Goal: Information Seeking & Learning: Learn about a topic

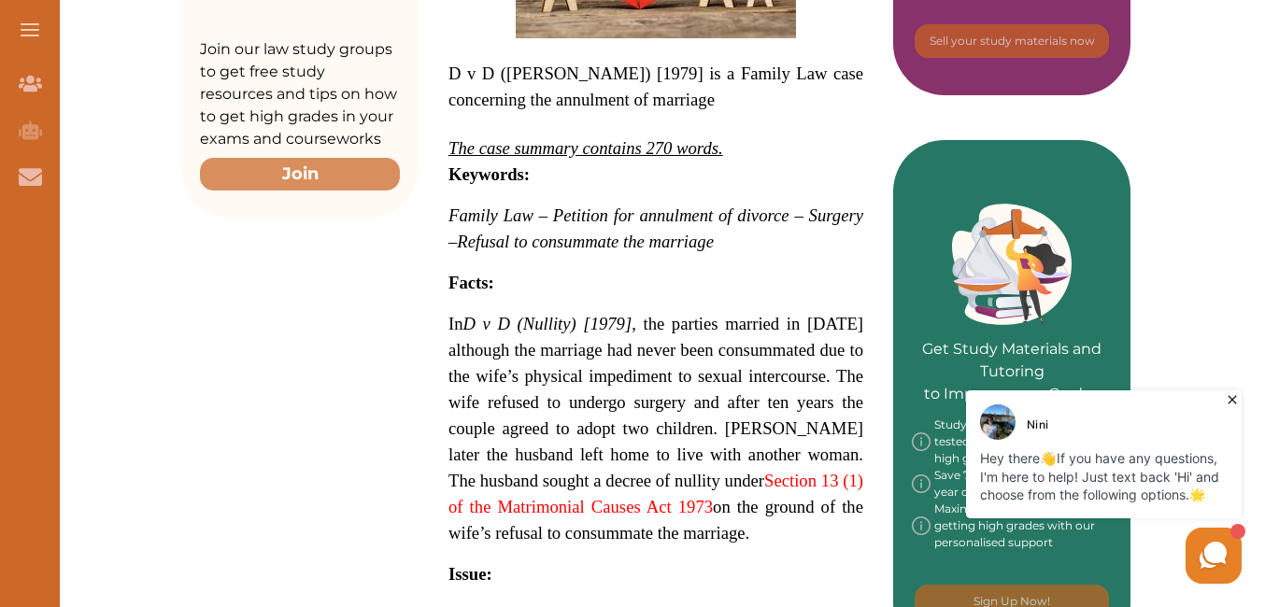
scroll to position [646, 0]
click at [1233, 399] on icon at bounding box center [1232, 399] width 19 height 19
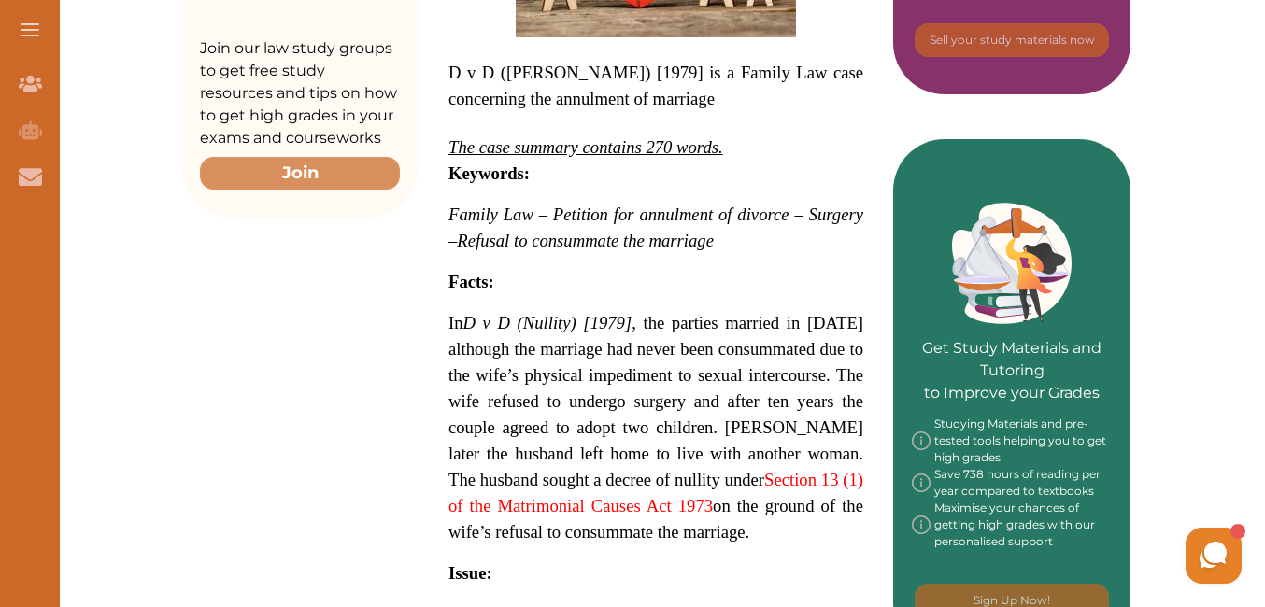
drag, startPoint x: 433, startPoint y: 66, endPoint x: 490, endPoint y: 74, distance: 57.5
click at [490, 74] on div "D v D ([PERSON_NAME]) [1979] is a Family Law case concerning the annulment of m…" at bounding box center [656, 517] width 475 height 1581
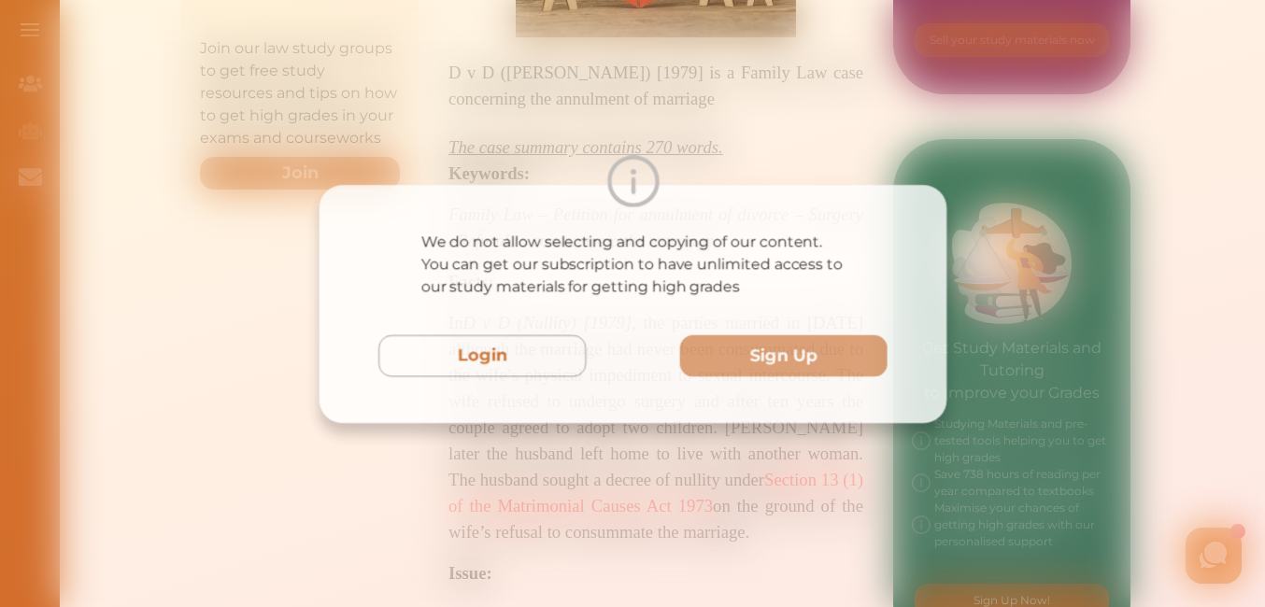
click at [451, 64] on div "We do not allow selecting and copying of our content. You can get our subscript…" at bounding box center [632, 303] width 1265 height 607
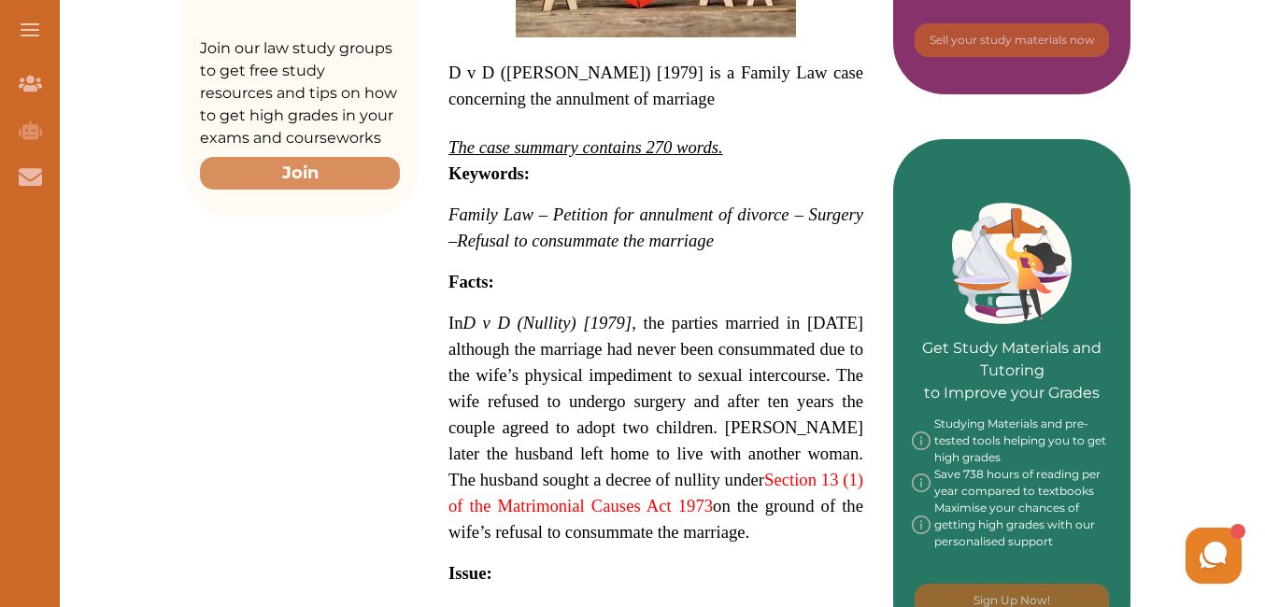
drag, startPoint x: 443, startPoint y: 64, endPoint x: 529, endPoint y: 85, distance: 88.4
click at [529, 85] on div "D v D ([PERSON_NAME]) [1979] is a Family Law case concerning the annulment of m…" at bounding box center [656, 517] width 475 height 1581
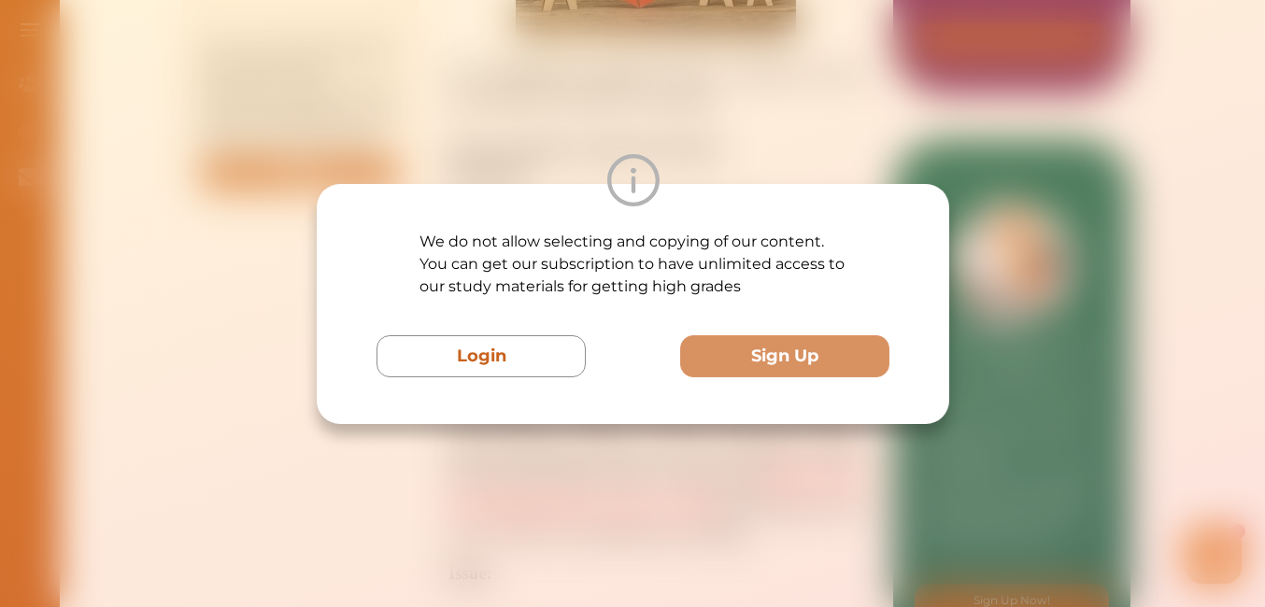
click at [527, 77] on div "We do not allow selecting and copying of our content. You can get our subscript…" at bounding box center [632, 303] width 1265 height 607
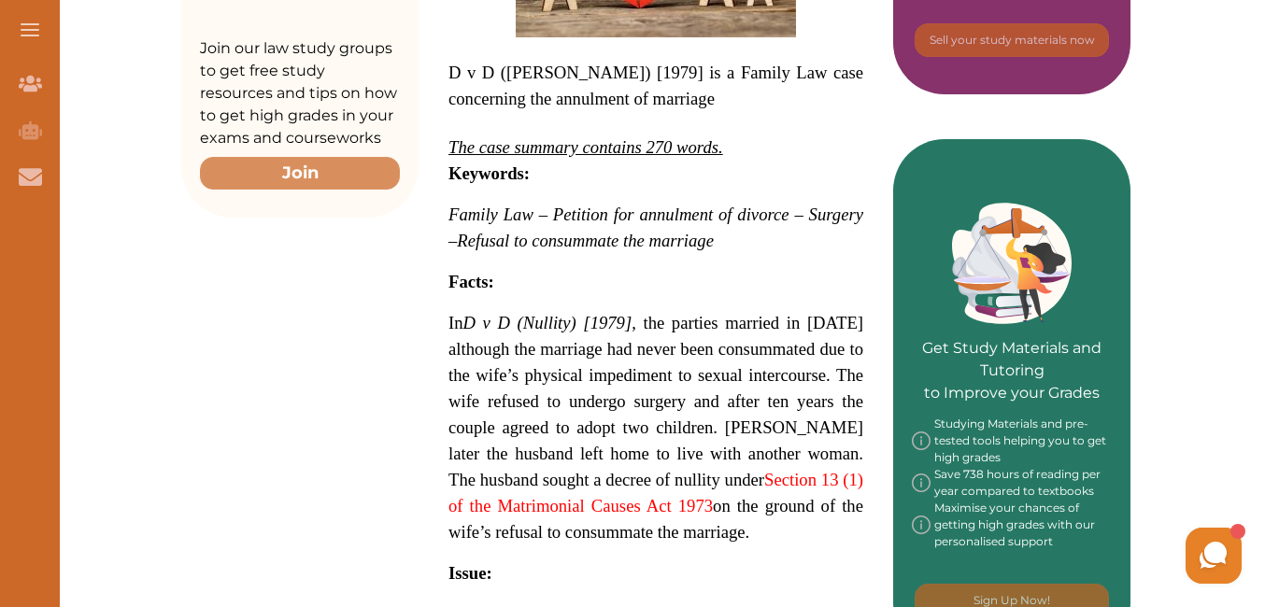
click at [442, 62] on div "D v D ([PERSON_NAME]) [1979] is a Family Law case concerning the annulment of m…" at bounding box center [656, 517] width 475 height 1581
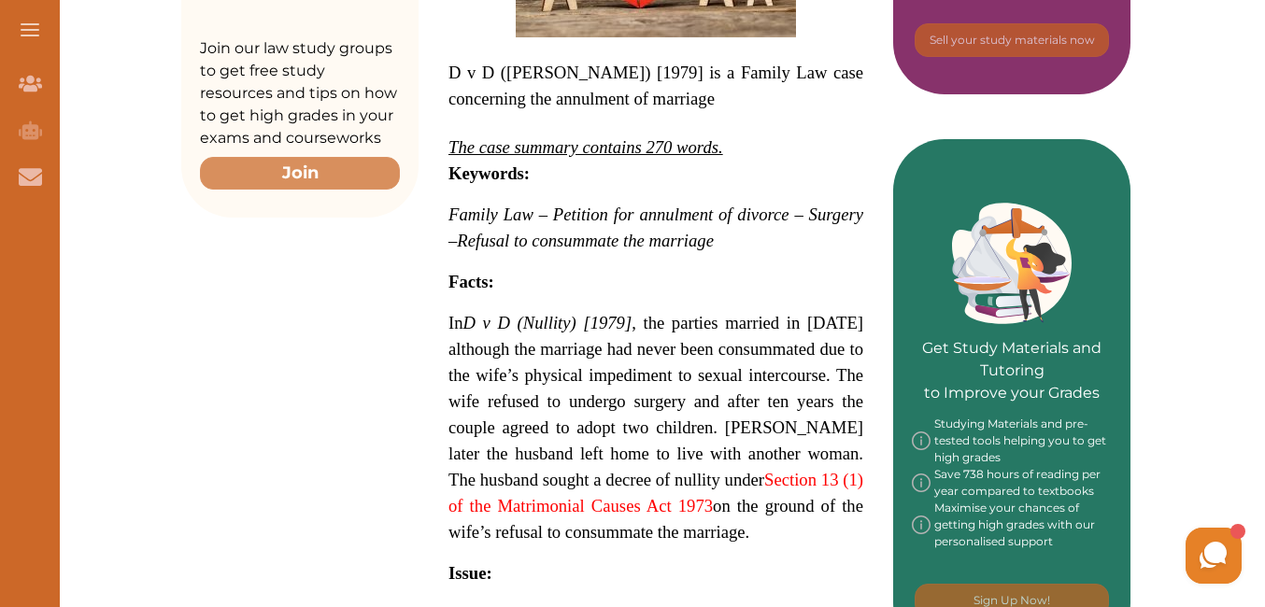
click at [442, 63] on div "D v D ([PERSON_NAME]) [1979] is a Family Law case concerning the annulment of m…" at bounding box center [656, 517] width 475 height 1581
click at [442, 62] on div "D v D ([PERSON_NAME]) [1979] is a Family Law case concerning the annulment of m…" at bounding box center [656, 517] width 475 height 1581
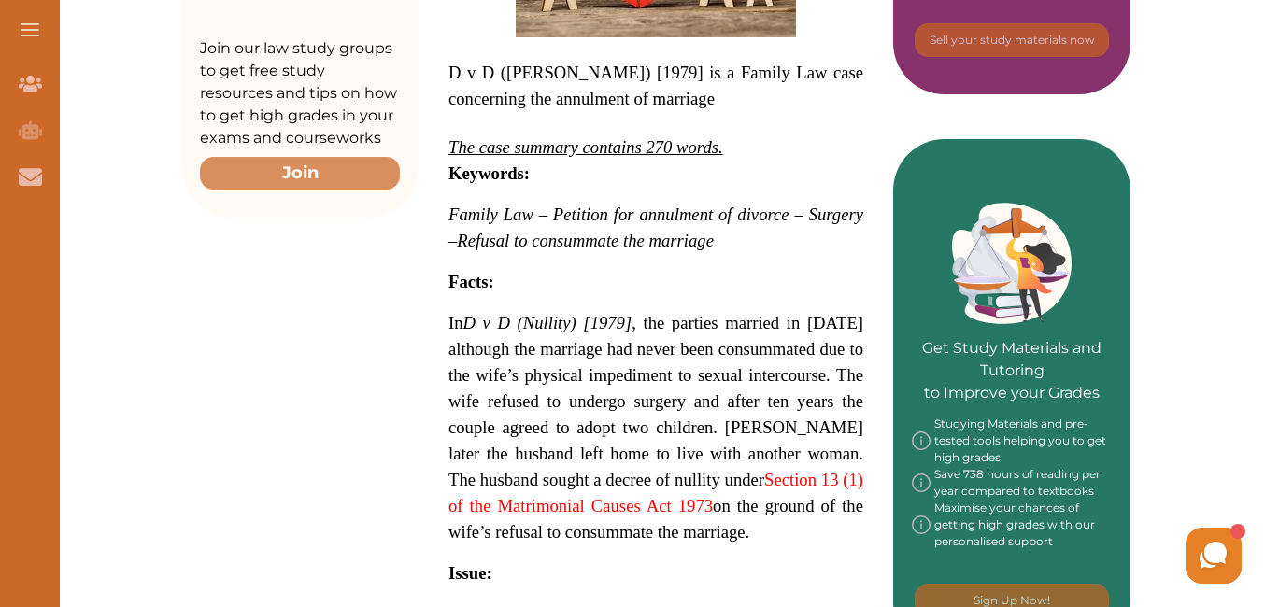
click at [442, 62] on div "D v D ([PERSON_NAME]) [1979] is a Family Law case concerning the annulment of m…" at bounding box center [656, 517] width 475 height 1581
copy div
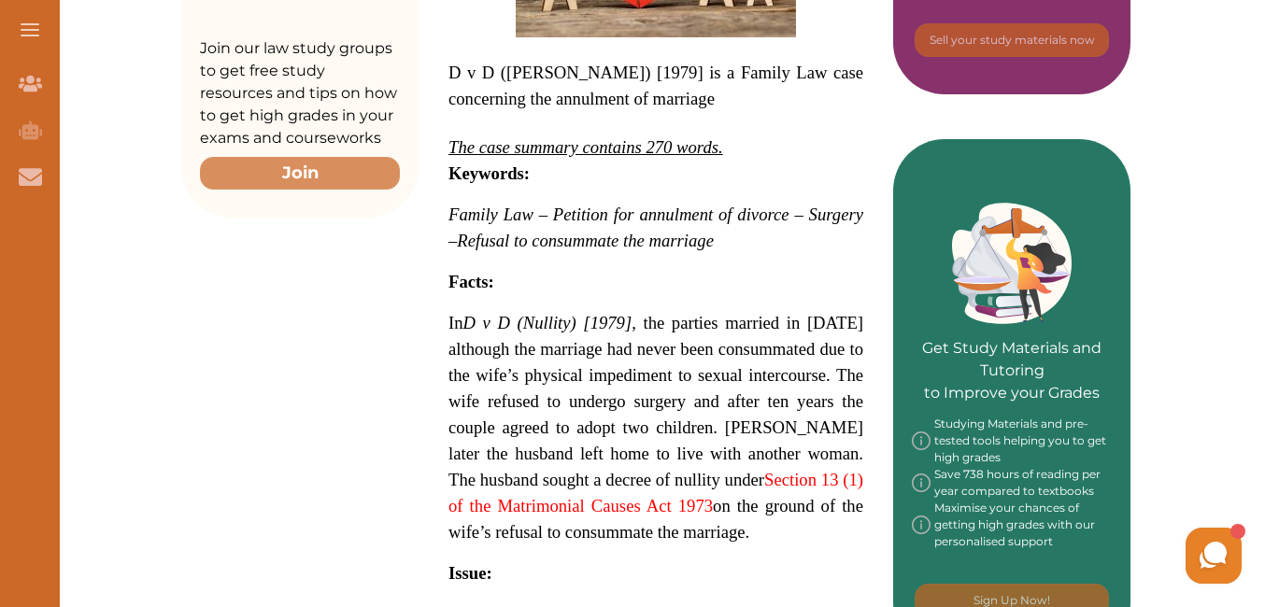
drag, startPoint x: 446, startPoint y: 65, endPoint x: 603, endPoint y: 314, distance: 293.9
click at [603, 314] on div "D v D ([PERSON_NAME]) [1979] is a Family Law case concerning the annulment of m…" at bounding box center [656, 517] width 475 height 1581
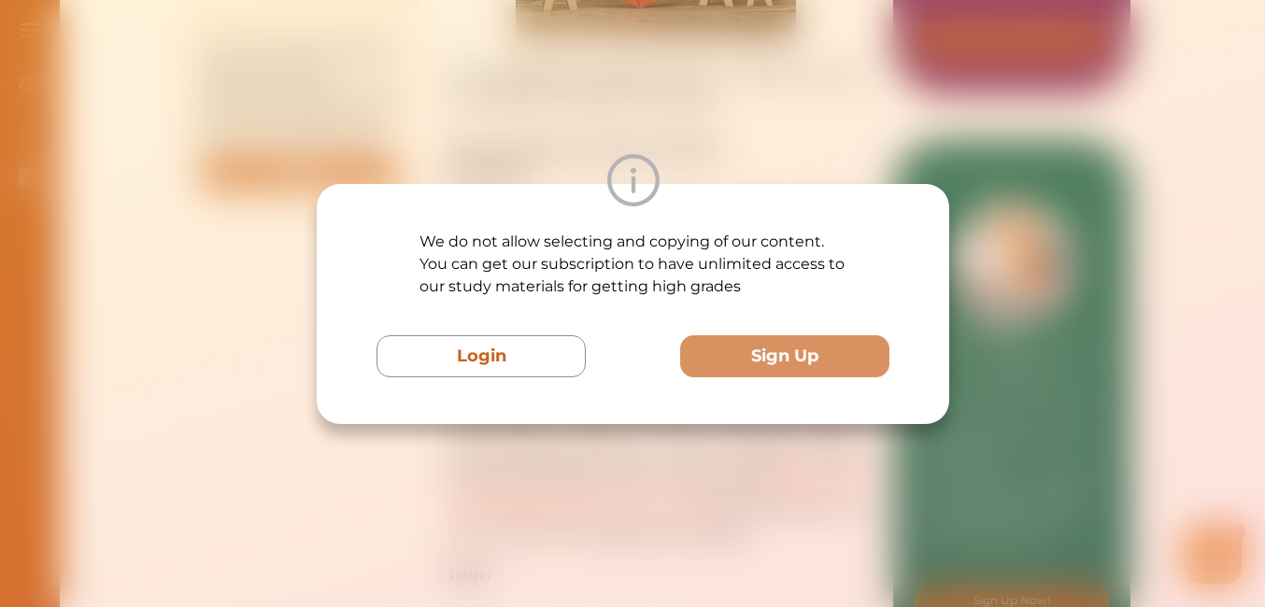
click at [512, 149] on div "We do not allow selecting and copying of our content. You can get our subscript…" at bounding box center [632, 303] width 1265 height 607
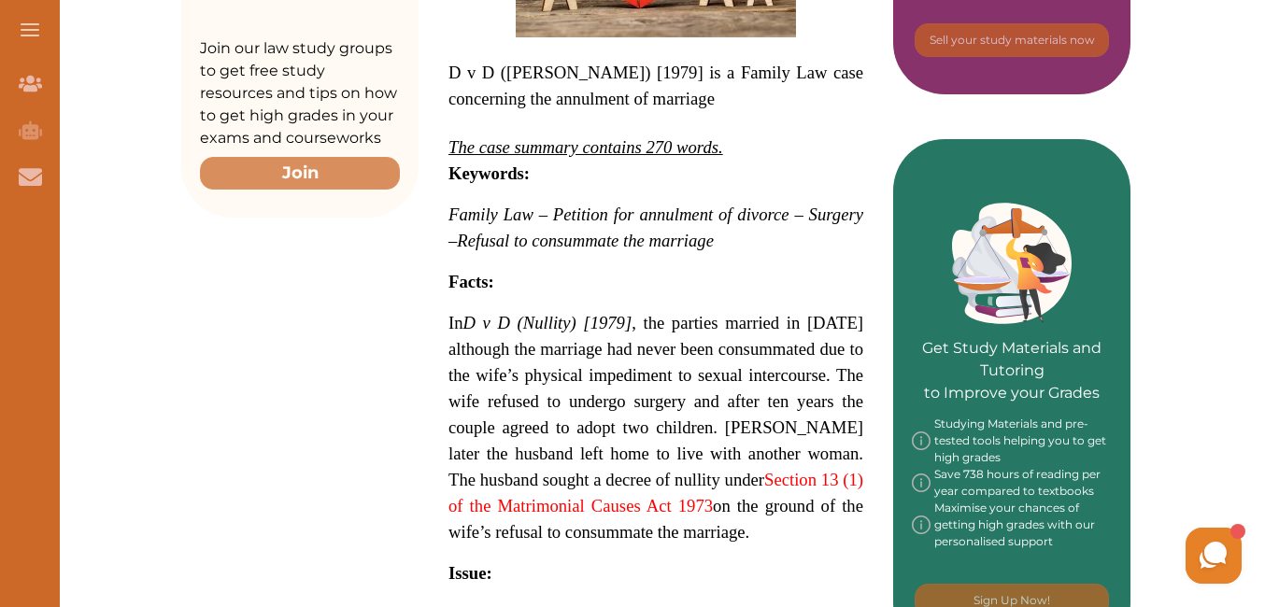
drag, startPoint x: 446, startPoint y: 64, endPoint x: 740, endPoint y: 402, distance: 447.6
click at [740, 402] on div "D v D ([PERSON_NAME]) [1979] is a Family Law case concerning the annulment of m…" at bounding box center [656, 517] width 475 height 1581
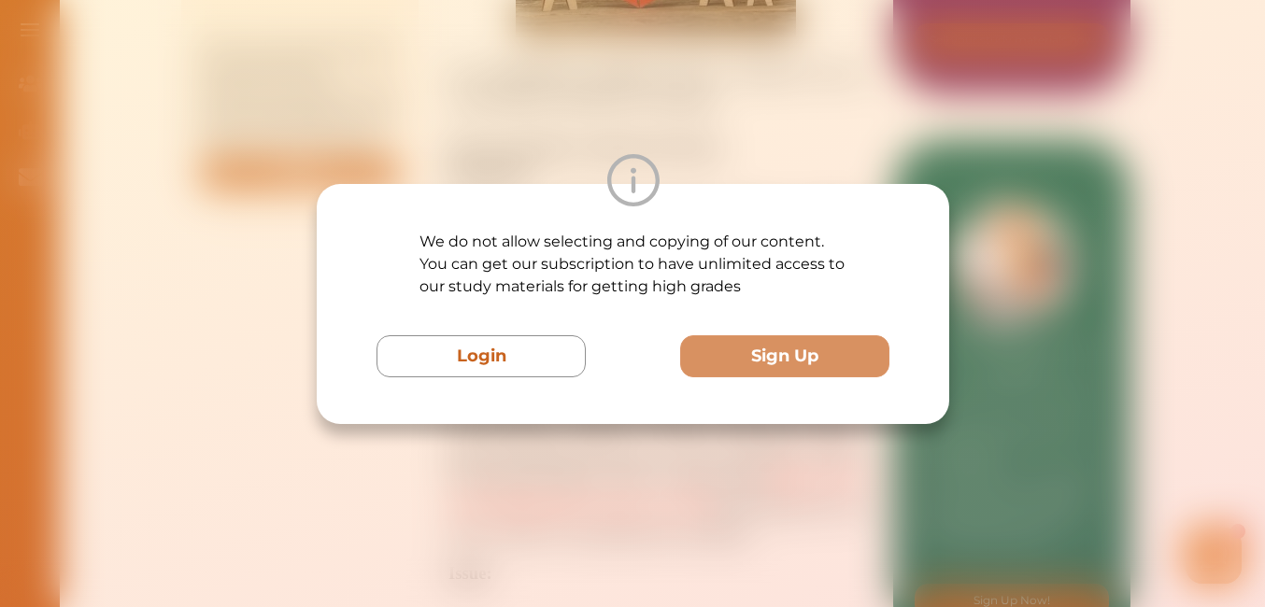
click at [582, 89] on div "We do not allow selecting and copying of our content. You can get our subscript…" at bounding box center [632, 303] width 1265 height 607
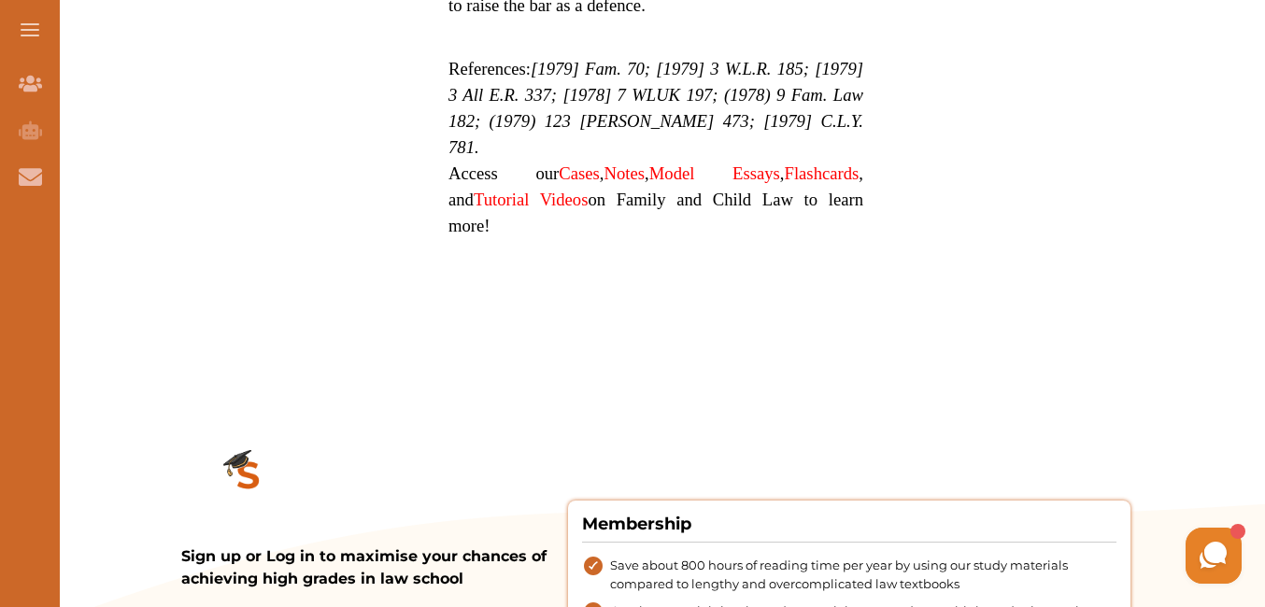
scroll to position [1729, 0]
